Goal: Communication & Community: Answer question/provide support

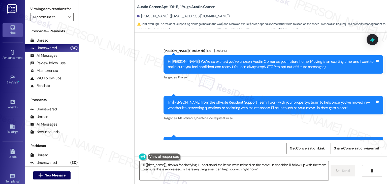
scroll to position [783, 0]
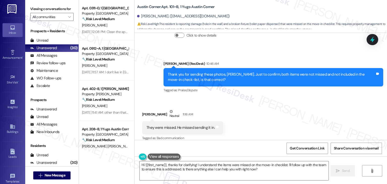
click at [248, 116] on div "Received via SMS [PERSON_NAME] Neutral 11:16 AM They were missed. He missed sen…" at bounding box center [261, 121] width 252 height 48
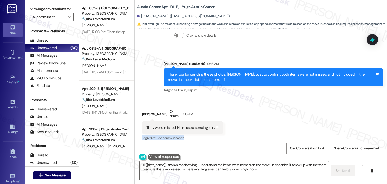
click at [248, 116] on div "Received via SMS [PERSON_NAME] Neutral 11:16 AM They were missed. He missed sen…" at bounding box center [261, 121] width 252 height 48
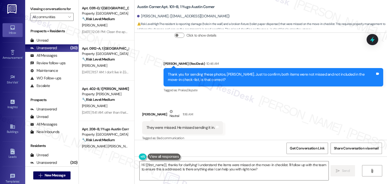
click at [248, 116] on div "Received via SMS [PERSON_NAME] Neutral 11:16 AM They were missed. He missed sen…" at bounding box center [261, 121] width 252 height 48
click at [68, 14] on span "" at bounding box center [69, 17] width 5 height 8
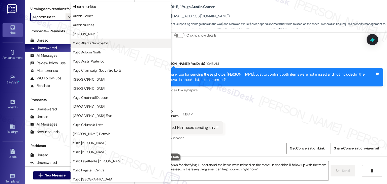
click at [99, 46] on button "Yugo Atlanta Summerhill" at bounding box center [121, 43] width 101 height 9
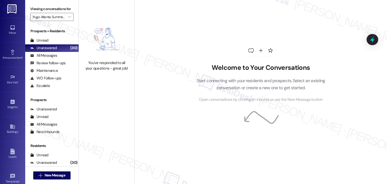
click at [90, 106] on div "You've responded to all your questions - great job!" at bounding box center [106, 92] width 55 height 184
click at [68, 18] on icon "" at bounding box center [69, 17] width 3 height 4
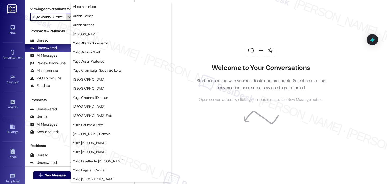
scroll to position [0, 5]
click at [90, 25] on span "Austin Nueces" at bounding box center [83, 24] width 21 height 5
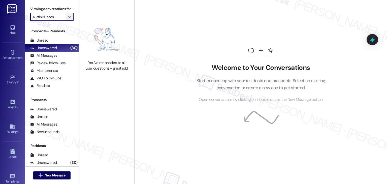
click at [70, 17] on button "" at bounding box center [69, 17] width 8 height 8
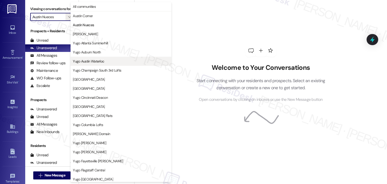
click at [99, 60] on span "Yugo Austin Waterloo" at bounding box center [88, 61] width 31 height 5
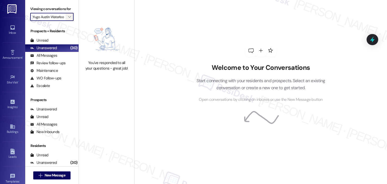
click at [68, 17] on icon "" at bounding box center [69, 17] width 3 height 4
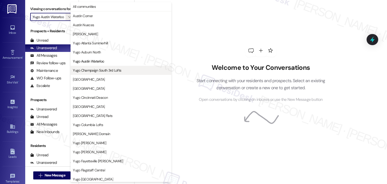
click at [110, 72] on span "Yugo Champaign South 3rd Lofts" at bounding box center [97, 70] width 48 height 5
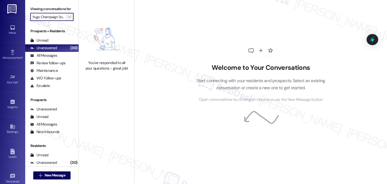
click at [68, 18] on icon "" at bounding box center [69, 17] width 3 height 4
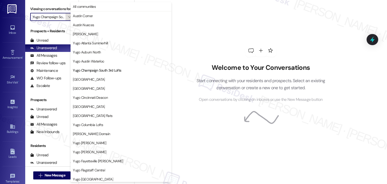
scroll to position [0, 18]
click at [101, 80] on span "[GEOGRAPHIC_DATA]" at bounding box center [89, 79] width 32 height 5
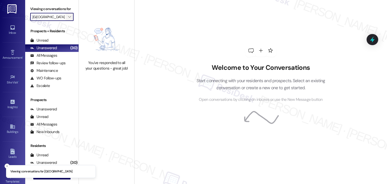
click at [68, 18] on icon "" at bounding box center [69, 17] width 3 height 4
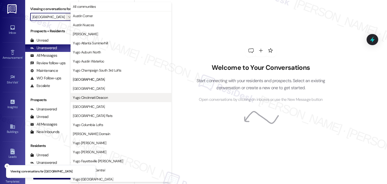
click at [101, 98] on span "Yugo Cincinnati Deacon" at bounding box center [90, 97] width 35 height 5
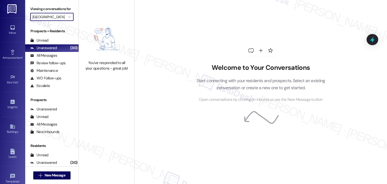
type input "Yugo Cincinnati Deacon"
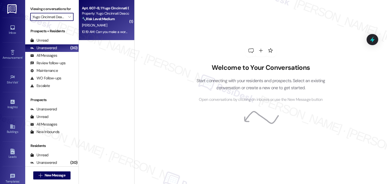
click at [97, 35] on div "10:19 AM: Can you make a work order for me? 10:19 AM: Can you make a work order…" at bounding box center [105, 32] width 48 height 6
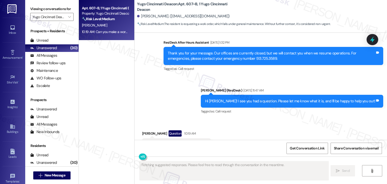
scroll to position [1669, 0]
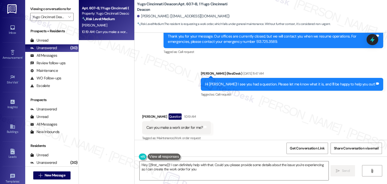
type textarea "Hey {{first_name}}! I can definitely help with that. Could you please provide s…"
click at [238, 106] on div "Received via SMS [PERSON_NAME] Question 10:19 AM Can you make a work order for …" at bounding box center [261, 124] width 252 height 44
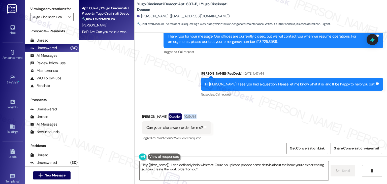
scroll to position [1670, 0]
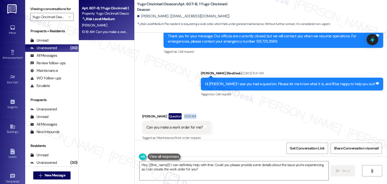
click at [238, 107] on div "Received via SMS [PERSON_NAME] Question 10:19 AM Can you make a work order for …" at bounding box center [261, 124] width 252 height 44
click at [177, 125] on div "Can you make a work order for me?" at bounding box center [174, 127] width 56 height 5
copy div "Can you make a work order for me? Tags and notes"
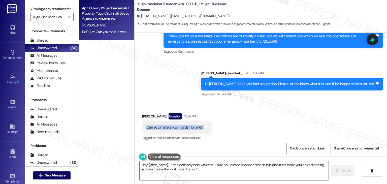
click at [149, 17] on div "[PERSON_NAME]. ([EMAIL_ADDRESS][DOMAIN_NAME])" at bounding box center [183, 16] width 93 height 5
copy div "[PERSON_NAME]"
click at [180, 81] on div "Sent via SMS ResiDesk After Hours Assistant [DATE] 1:32 PM Thank you for your m…" at bounding box center [261, 56] width 252 height 90
click at [260, 124] on div "Received via SMS [PERSON_NAME] Question 10:19 AM Can you make a work order for …" at bounding box center [261, 124] width 252 height 44
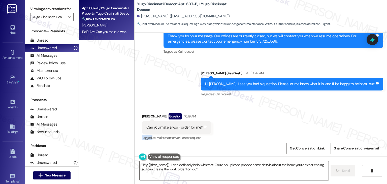
click at [260, 124] on div "Received via SMS [PERSON_NAME] Question 10:19 AM Can you make a work order for …" at bounding box center [261, 124] width 252 height 44
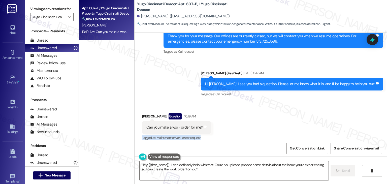
click at [260, 124] on div "Received via SMS [PERSON_NAME] Question 10:19 AM Can you make a work order for …" at bounding box center [261, 124] width 252 height 44
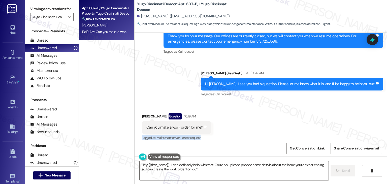
click at [260, 124] on div "Received via SMS [PERSON_NAME] Question 10:19 AM Can you make a work order for …" at bounding box center [261, 124] width 252 height 44
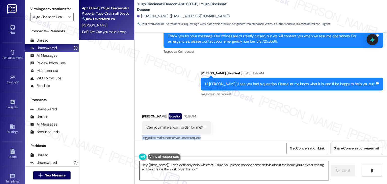
click at [260, 124] on div "Received via SMS [PERSON_NAME] Question 10:19 AM Can you make a work order for …" at bounding box center [261, 124] width 252 height 44
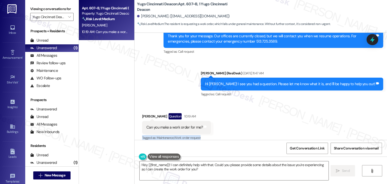
click at [260, 124] on div "Received via SMS [PERSON_NAME] Question 10:19 AM Can you make a work order for …" at bounding box center [261, 124] width 252 height 44
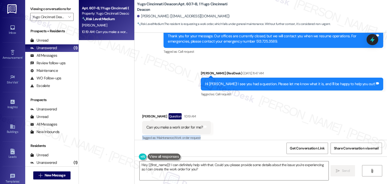
click at [260, 124] on div "Received via SMS [PERSON_NAME] Question 10:19 AM Can you make a work order for …" at bounding box center [261, 124] width 252 height 44
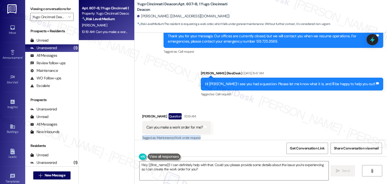
click at [260, 124] on div "Received via SMS [PERSON_NAME] Question 10:19 AM Can you make a work order for …" at bounding box center [261, 124] width 252 height 44
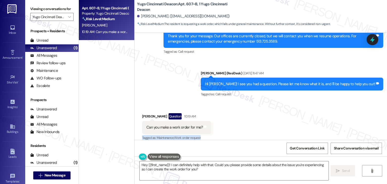
click at [260, 124] on div "Received via SMS [PERSON_NAME] Question 10:19 AM Can you make a work order for …" at bounding box center [261, 124] width 252 height 44
click at [262, 121] on div "Received via SMS [PERSON_NAME] Question 10:19 AM Can you make a work order for …" at bounding box center [261, 124] width 252 height 44
click at [266, 110] on div "Received via SMS [PERSON_NAME] Question 10:19 AM Can you make a work order for …" at bounding box center [261, 124] width 252 height 44
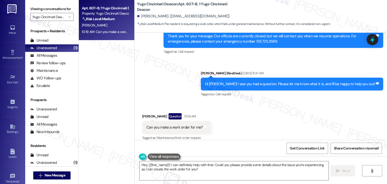
click at [266, 110] on div "Received via SMS [PERSON_NAME] Question 10:19 AM Can you make a work order for …" at bounding box center [261, 124] width 252 height 44
click at [266, 109] on div "Received via SMS [PERSON_NAME] Question 10:19 AM Can you make a work order for …" at bounding box center [261, 124] width 252 height 44
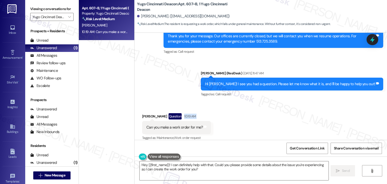
click at [265, 109] on div "Received via SMS [PERSON_NAME] Question 10:19 AM Can you make a work order for …" at bounding box center [261, 124] width 252 height 44
click at [264, 111] on div "Received via SMS [PERSON_NAME] Question 10:19 AM Can you make a work order for …" at bounding box center [261, 124] width 252 height 44
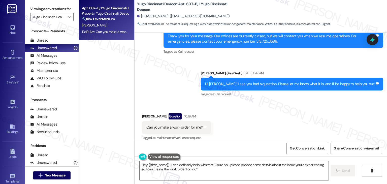
click at [264, 111] on div "Received via SMS [PERSON_NAME] Question 10:19 AM Can you make a work order for …" at bounding box center [261, 124] width 252 height 44
click at [240, 122] on div "Received via SMS [PERSON_NAME] Question 10:19 AM Can you make a work order for …" at bounding box center [261, 124] width 252 height 44
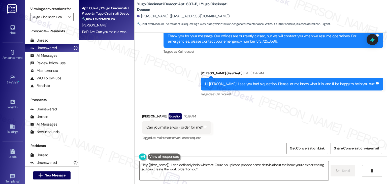
click at [230, 120] on div "Received via SMS [PERSON_NAME] Question 10:19 AM Can you make a work order for …" at bounding box center [261, 124] width 252 height 44
click at [168, 169] on textarea "Hey {{first_name}}! I can definitely help with that. Could you please provide s…" at bounding box center [234, 170] width 189 height 19
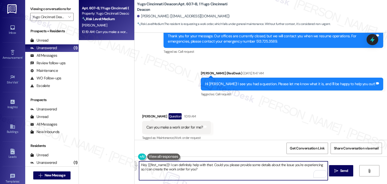
click at [206, 169] on textarea "Hey {{first_name}}! I can definitely help with that. Could you please provide s…" at bounding box center [233, 170] width 189 height 19
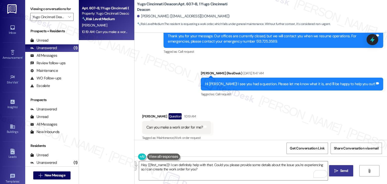
click at [339, 171] on span "Send" at bounding box center [344, 170] width 10 height 5
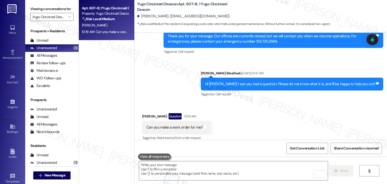
scroll to position [1669, 0]
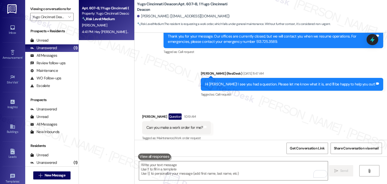
click at [275, 122] on div "Received via SMS [PERSON_NAME] Question 10:19 AM Can you make a work order for …" at bounding box center [261, 124] width 252 height 44
click at [68, 17] on icon "" at bounding box center [69, 17] width 3 height 4
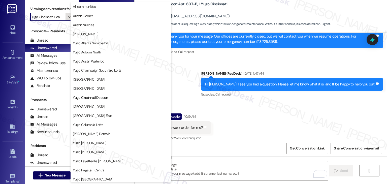
scroll to position [82, 0]
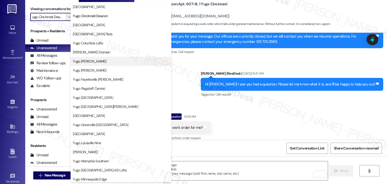
click at [103, 61] on span "Yugo [PERSON_NAME]" at bounding box center [89, 61] width 33 height 5
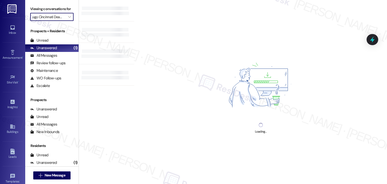
type input "Yugo [PERSON_NAME]"
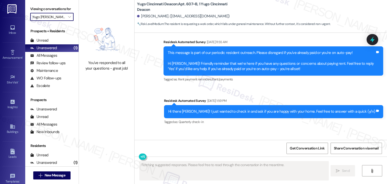
scroll to position [1669, 0]
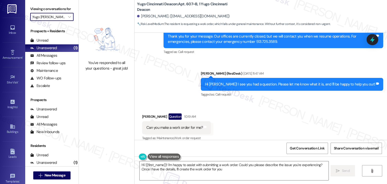
type textarea "Hi {{first_name}}! I'm happy to assist with submitting a work order. Could you …"
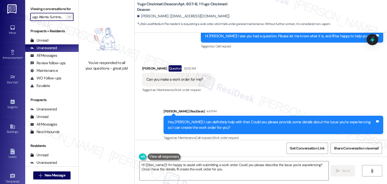
scroll to position [0, 0]
click at [68, 17] on icon "" at bounding box center [69, 17] width 3 height 4
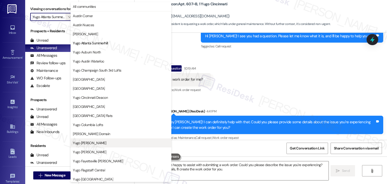
click at [103, 141] on span "Yugo [PERSON_NAME]" at bounding box center [89, 142] width 33 height 5
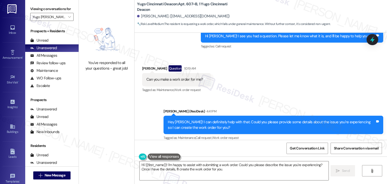
click at [240, 74] on div "Received via SMS [PERSON_NAME] Question 10:19 AM Can you make a work order for …" at bounding box center [261, 76] width 252 height 44
click at [68, 18] on icon "" at bounding box center [69, 17] width 3 height 4
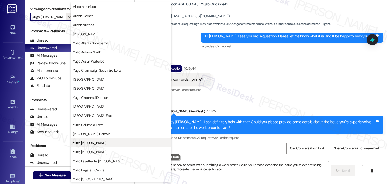
scroll to position [82, 0]
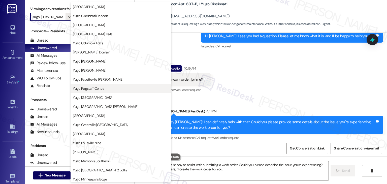
click at [98, 87] on span "Yugo Flagstaff Central" at bounding box center [89, 88] width 32 height 5
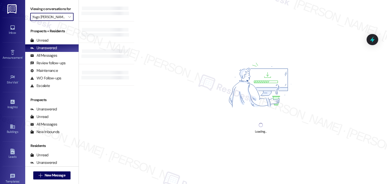
type input "Yugo Flagstaff Central"
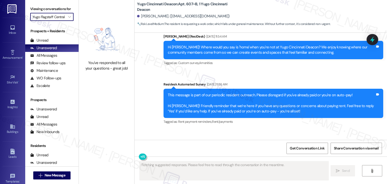
scroll to position [1669, 0]
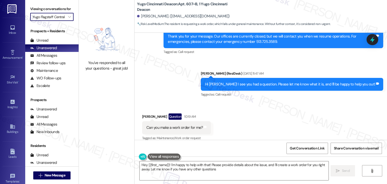
type textarea "Hey {{first_name}}! I'm happy to help with that! Please provide details about t…"
click at [255, 120] on div "Received via SMS [PERSON_NAME] Question 10:19 AM Can you make a work order for …" at bounding box center [261, 124] width 252 height 44
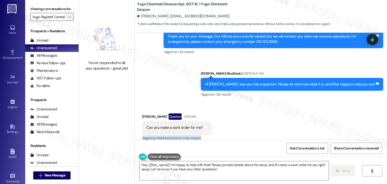
click at [69, 18] on span "" at bounding box center [69, 17] width 5 height 8
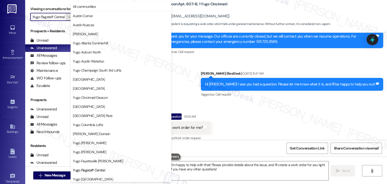
scroll to position [82, 0]
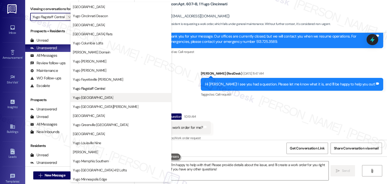
click at [103, 99] on span "Yugo [GEOGRAPHIC_DATA]" at bounding box center [93, 97] width 40 height 5
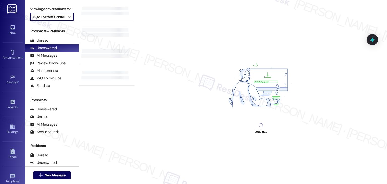
type input "Yugo [GEOGRAPHIC_DATA]"
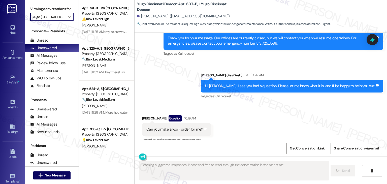
scroll to position [1669, 0]
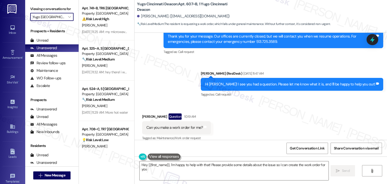
type textarea "Hey {{first_name}}, I'm happy to help with that! Please provide some details ab…"
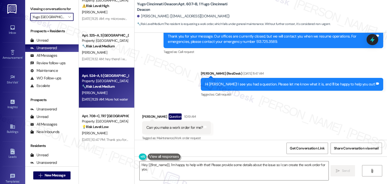
scroll to position [0, 0]
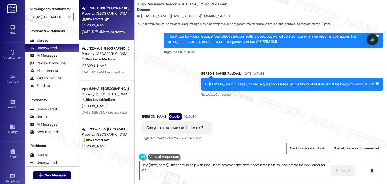
click at [111, 17] on div "⚠️ Risk Level: High The resident reports a broken microwave since move-in. Whil…" at bounding box center [105, 18] width 47 height 5
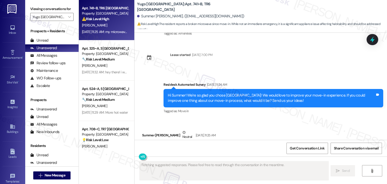
scroll to position [157, 0]
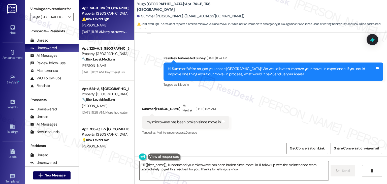
type textarea "Hi {{first_name}}, I understand your microwave has been broken since move-in. I…"
click at [262, 114] on div "Received via SMS Summer [PERSON_NAME] Neutral [DATE] 11:25 AM my microwave has …" at bounding box center [261, 116] width 252 height 48
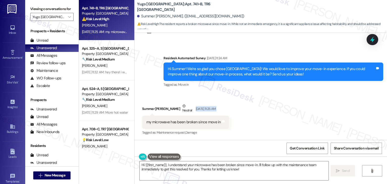
click at [262, 114] on div "Received via SMS Summer [PERSON_NAME] Neutral [DATE] 11:25 AM my microwave has …" at bounding box center [261, 116] width 252 height 48
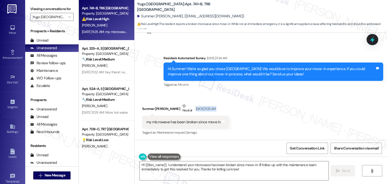
click at [262, 114] on div "Received via SMS Summer [PERSON_NAME] Neutral [DATE] 11:25 AM my microwave has …" at bounding box center [261, 116] width 252 height 48
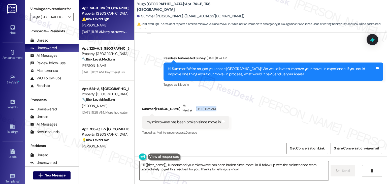
click at [262, 114] on div "Received via SMS Summer [PERSON_NAME] Neutral [DATE] 11:25 AM my microwave has …" at bounding box center [261, 116] width 252 height 48
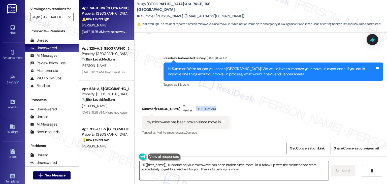
click at [262, 114] on div "Received via SMS Summer [PERSON_NAME] Neutral [DATE] 11:25 AM my microwave has …" at bounding box center [261, 116] width 252 height 48
click at [262, 117] on div "Received via SMS Summer [PERSON_NAME] Neutral [DATE] 11:25 AM my microwave has …" at bounding box center [261, 116] width 252 height 48
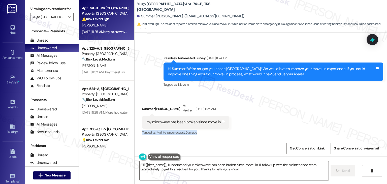
click at [262, 117] on div "Received via SMS Summer [PERSON_NAME] Neutral [DATE] 11:25 AM my microwave has …" at bounding box center [261, 116] width 252 height 48
click at [197, 122] on div "my microwave has been broken since move in" at bounding box center [183, 121] width 75 height 5
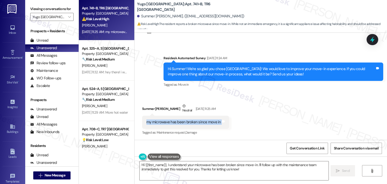
click at [197, 122] on div "my microwave has been broken since move in" at bounding box center [183, 121] width 75 height 5
copy div "my microwave has been broken since move in Tags and notes"
click at [321, 101] on div "Received via SMS Summer [PERSON_NAME] Neutral [DATE] 11:25 AM my microwave has …" at bounding box center [261, 116] width 252 height 48
click at [194, 170] on textarea "Hi {{first_name}}, I understand your microwave has been broken since move-in. I…" at bounding box center [234, 170] width 189 height 19
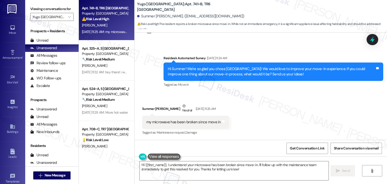
click at [194, 170] on textarea "Hi {{first_name}}, I understand your microwave has been broken since move-in. I…" at bounding box center [234, 170] width 189 height 19
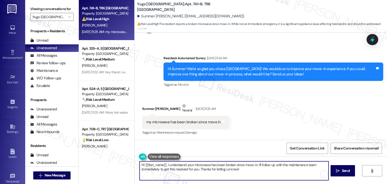
scroll to position [204, 0]
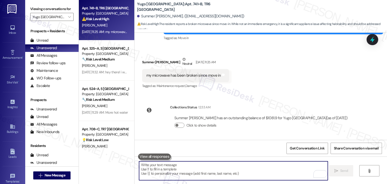
click at [205, 169] on textarea "To enrich screen reader interactions, please activate Accessibility in Grammarl…" at bounding box center [233, 170] width 189 height 19
paste textarea "Hi Summer, I’m sorry to hear your microwave hasn’t been working since move-in. …"
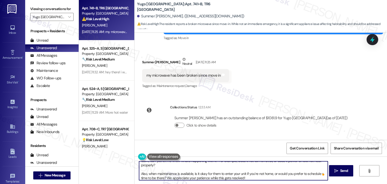
scroll to position [0, 0]
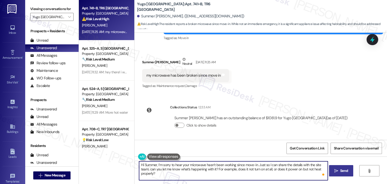
type textarea "Hi Summer, I’m sorry to hear your microwave hasn’t been working since move-in. …"
click at [342, 172] on span "Send" at bounding box center [344, 170] width 8 height 5
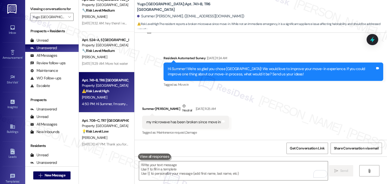
scroll to position [13, 0]
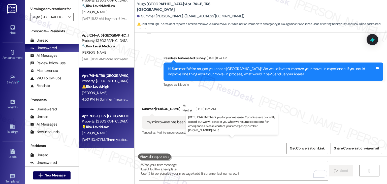
click at [115, 140] on div "[DATE] 10:47 PM: Thank you for your message. Our offices are currently closed, …" at bounding box center [239, 139] width 315 height 5
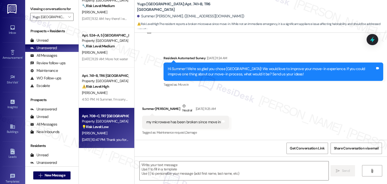
type textarea "Fetching suggested responses. Please feel free to read through the conversation…"
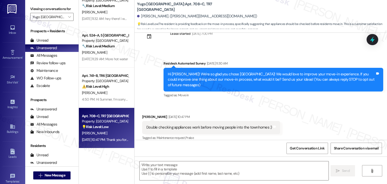
scroll to position [22, 0]
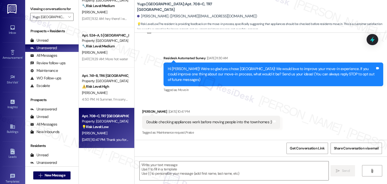
type textarea "Fetching suggested responses. Please feel free to read through the conversation…"
click at [245, 100] on div "Received via SMS [PERSON_NAME] [DATE] 10:47 PM Double checking appliances work …" at bounding box center [261, 118] width 252 height 43
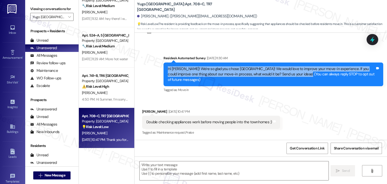
drag, startPoint x: 284, startPoint y: 74, endPoint x: 164, endPoint y: 68, distance: 120.3
click at [167, 68] on div "Hi [PERSON_NAME]! We're so glad you chose [GEOGRAPHIC_DATA]! We would love to i…" at bounding box center [271, 74] width 208 height 16
copy div "Hi [PERSON_NAME]! We're so glad you chose [GEOGRAPHIC_DATA]! We would love to i…"
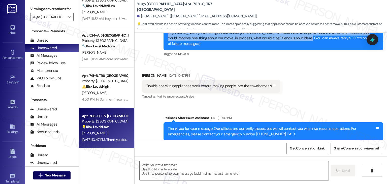
scroll to position [16, 0]
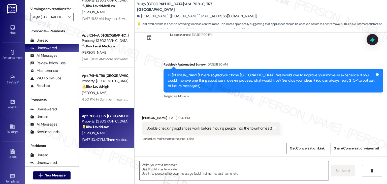
click at [192, 129] on div "Double checking appliances work before moving people into the townhomes :)" at bounding box center [209, 128] width 126 height 5
copy div "Double checking appliances work before moving people into the townhomes :) Tags…"
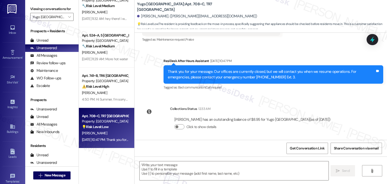
scroll to position [117, 0]
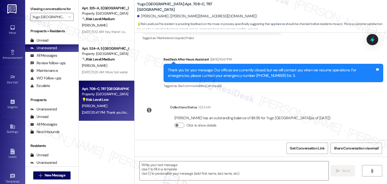
click at [226, 153] on div "Get Conversation Link Share Conversation via email" at bounding box center [261, 148] width 252 height 17
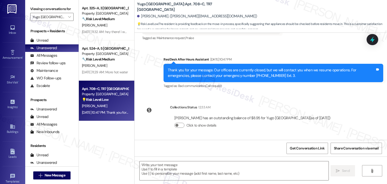
click at [226, 153] on div "Get Conversation Link Share Conversation via email" at bounding box center [261, 148] width 252 height 17
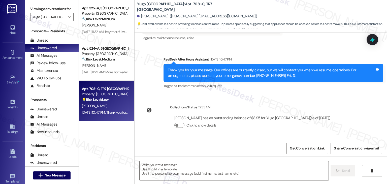
click at [226, 153] on div "Get Conversation Link Share Conversation via email" at bounding box center [261, 148] width 252 height 17
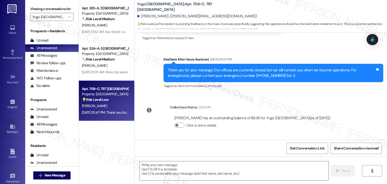
click at [226, 153] on div "Get Conversation Link Share Conversation via email" at bounding box center [261, 148] width 252 height 17
